Goal: Transaction & Acquisition: Purchase product/service

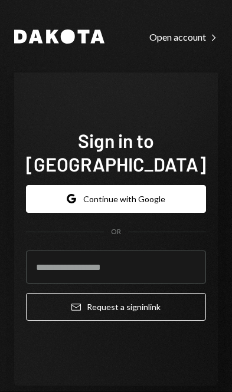
scroll to position [168, 0]
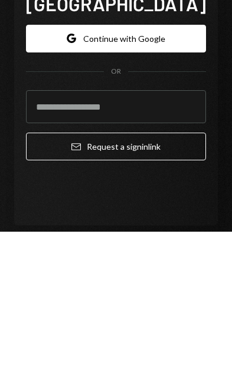
click at [153, 185] on button "Google Continue with Google" at bounding box center [116, 199] width 180 height 28
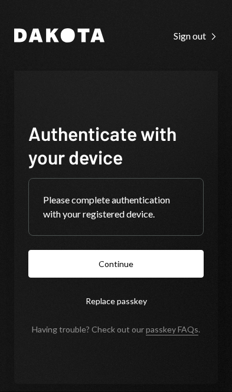
click at [124, 278] on button "Continue" at bounding box center [115, 264] width 175 height 28
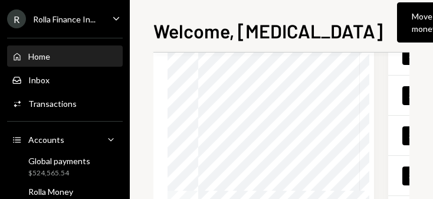
scroll to position [176, -1]
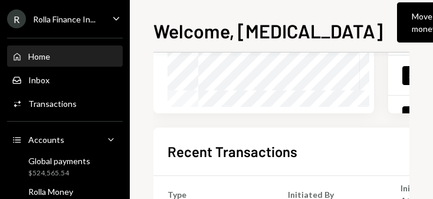
click at [74, 157] on div "Global payments" at bounding box center [59, 161] width 62 height 10
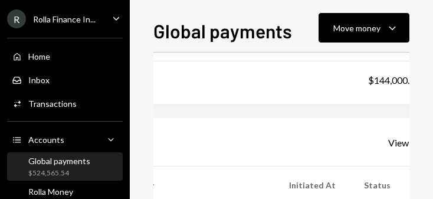
scroll to position [179, 207]
click at [231, 18] on button "Move money Caret Down" at bounding box center [364, 27] width 91 height 29
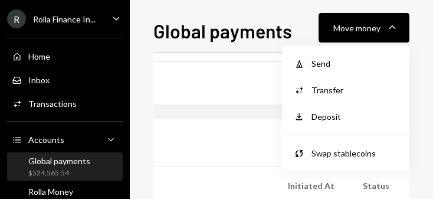
click at [231, 153] on div "Swap stablecoins" at bounding box center [354, 153] width 86 height 12
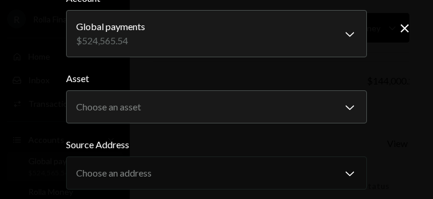
scroll to position [76, 0]
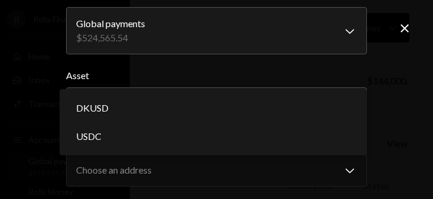
select select "****"
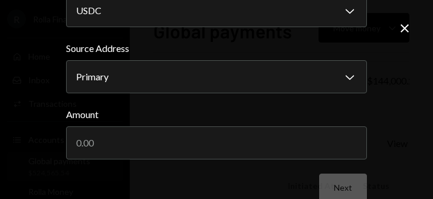
scroll to position [169, 0]
click at [231, 147] on input "Amount" at bounding box center [216, 143] width 301 height 33
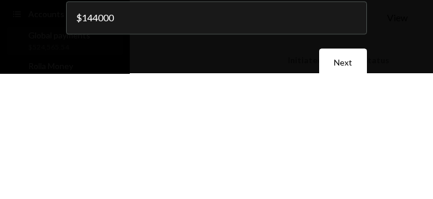
type input "144000"
click at [231, 21] on div "**********" at bounding box center [216, 99] width 433 height 199
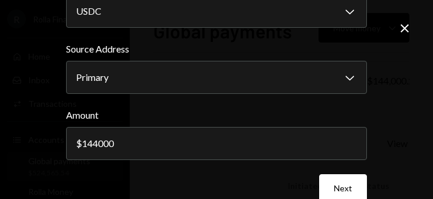
click at [231, 182] on button "Next" at bounding box center [343, 188] width 48 height 28
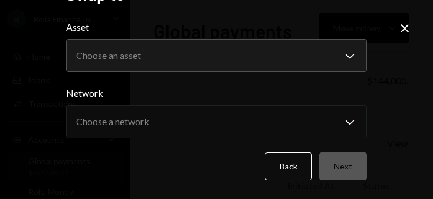
scroll to position [8, 0]
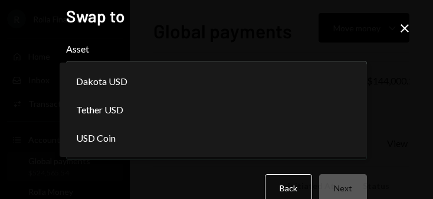
select select "*****"
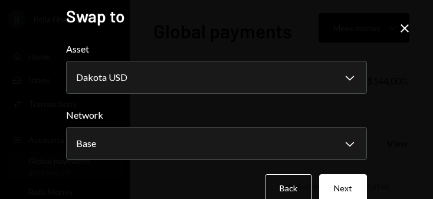
click at [231, 189] on button "Next" at bounding box center [343, 188] width 48 height 28
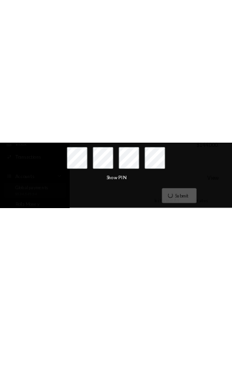
scroll to position [0, 0]
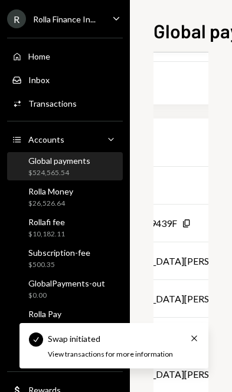
click at [191, 341] on icon "Cross" at bounding box center [193, 338] width 9 height 9
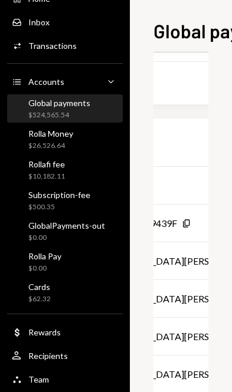
scroll to position [58, 0]
click at [85, 329] on div "Dollar Rewards" at bounding box center [65, 332] width 106 height 11
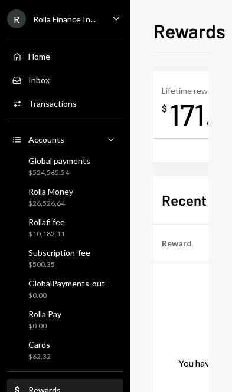
scroll to position [0, 4]
